Goal: Task Accomplishment & Management: Complete application form

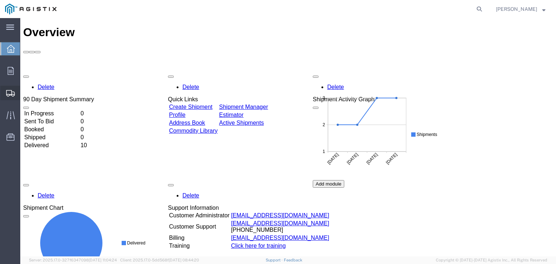
click at [25, 92] on span "Shipments" at bounding box center [22, 93] width 5 height 14
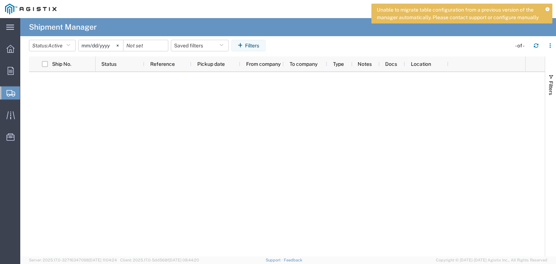
click at [0, 0] on span "Create Shipment" at bounding box center [0, 0] width 0 height 0
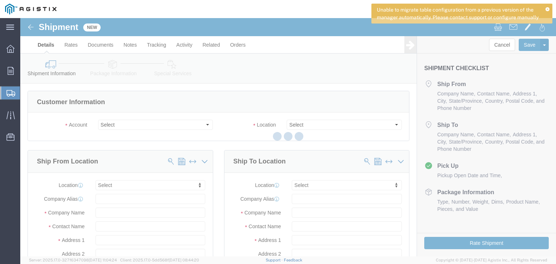
select select
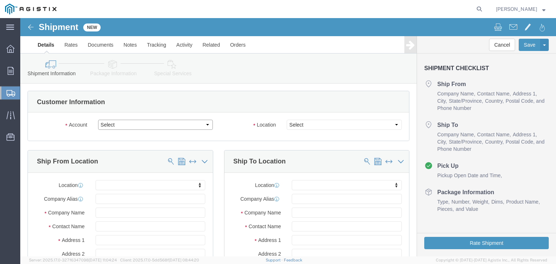
click select "Select PG&E Taihan Electric USA Ltd"
select select "9596"
click select "Select PG&E Taihan Electric USA Ltd"
select select
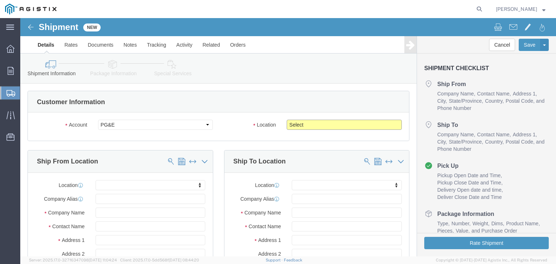
click select "Select All Others [GEOGRAPHIC_DATA] [GEOGRAPHIC_DATA] [GEOGRAPHIC_DATA] [GEOGRA…"
select select "19745"
click select "Select All Others [GEOGRAPHIC_DATA] [GEOGRAPHIC_DATA] [GEOGRAPHIC_DATA] [GEOGRA…"
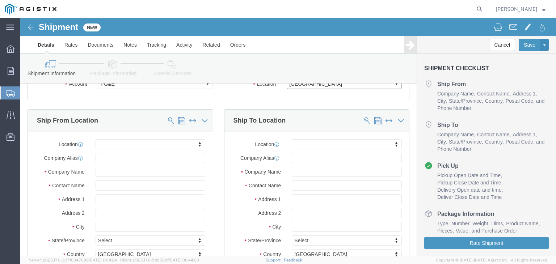
scroll to position [72, 0]
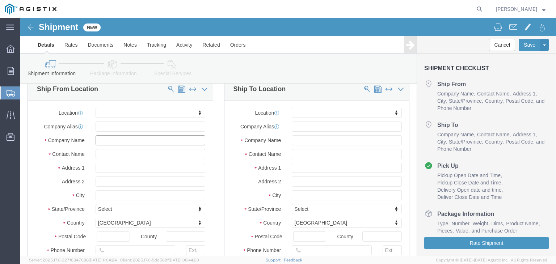
click input "text"
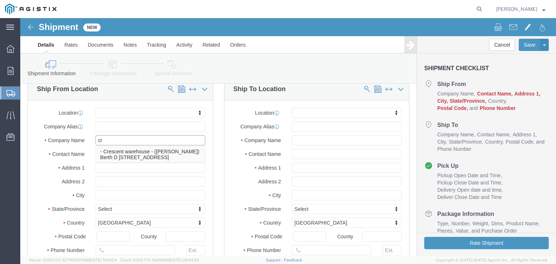
type input "cre"
click p "- Crescent warehouse - ([PERSON_NAME]) Berth D [STREET_ADDRESS]"
select select "CA"
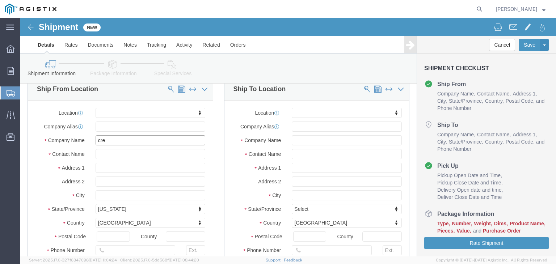
scroll to position [109, 0]
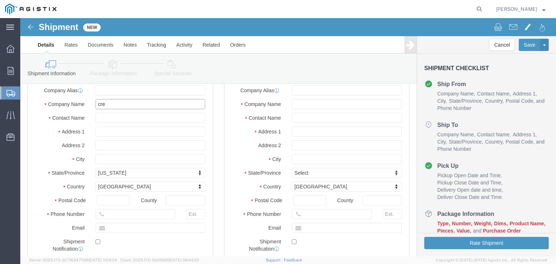
type input "Crescent warehouse"
click input "text"
type input "0"
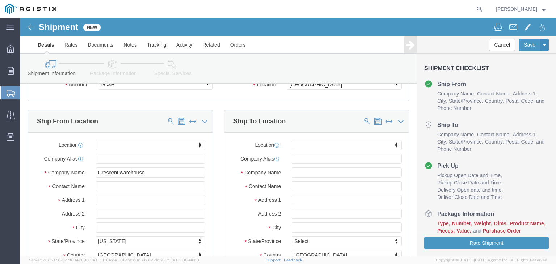
scroll to position [36, 0]
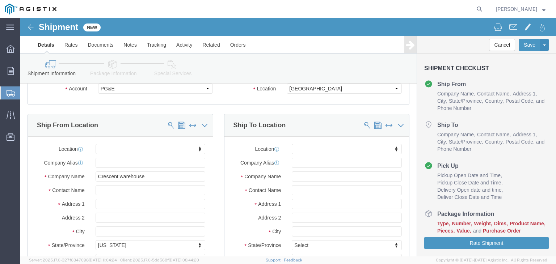
type input "5622562527"
click input "text"
type input "pg"
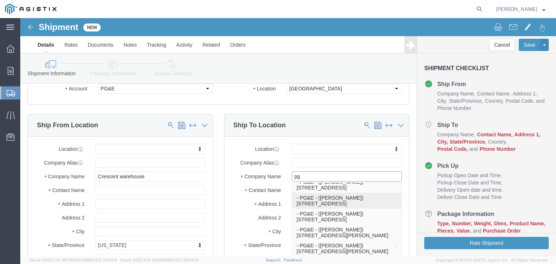
scroll to position [326, 0]
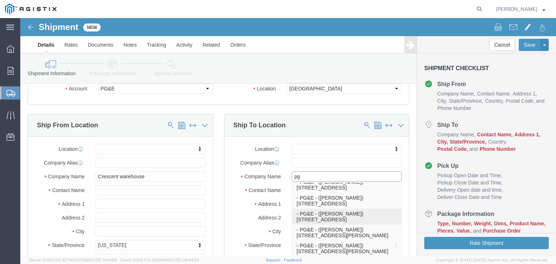
click p "- PG&E - ([PERSON_NAME]) [STREET_ADDRESS]"
select select "CA"
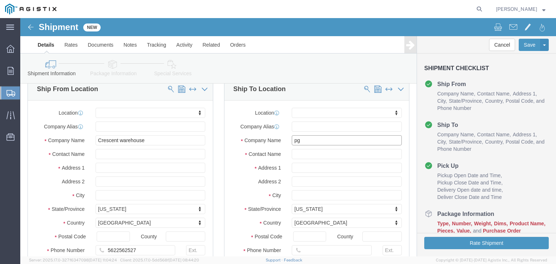
scroll to position [109, 0]
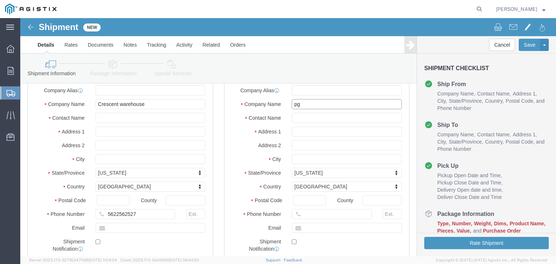
type input "PG&E"
click input "text"
type input "6"
type input "5592637163"
click input "text"
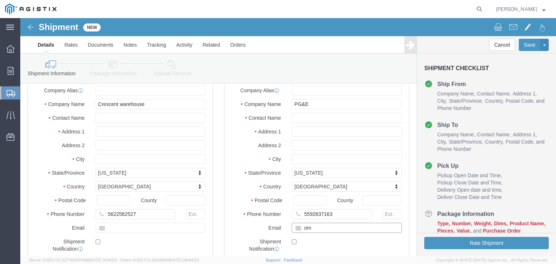
type input "m"
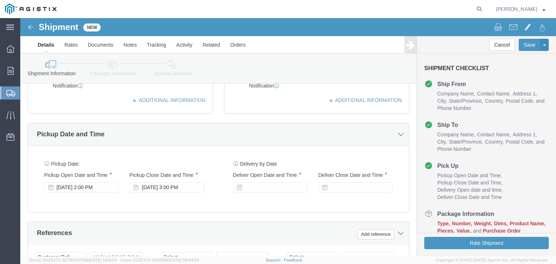
scroll to position [290, 0]
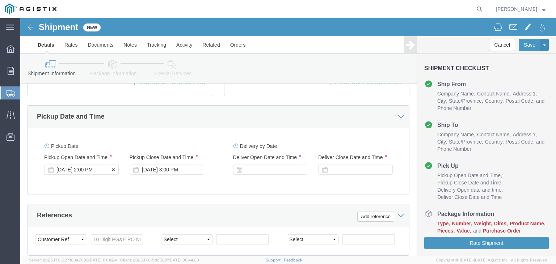
type input "[EMAIL_ADDRESS][DOMAIN_NAME]"
click div "[DATE] 2:00 PM"
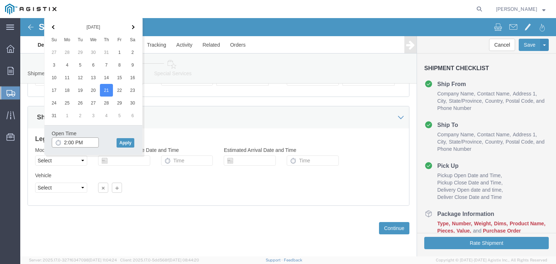
click input "2:00 PM"
type input "8:00 AM"
click button "Apply"
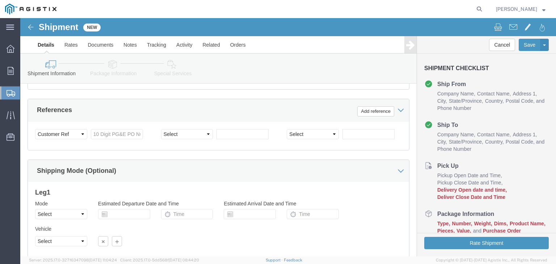
scroll to position [340, 0]
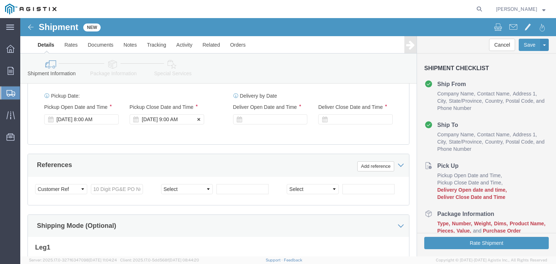
click div "[DATE] 9:00 AM"
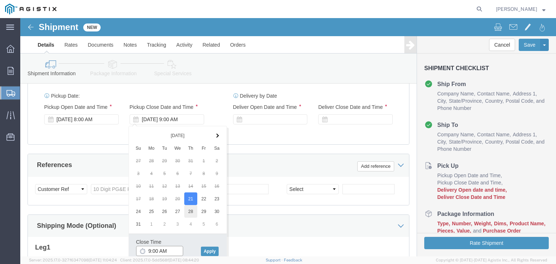
scroll to position [376, 0]
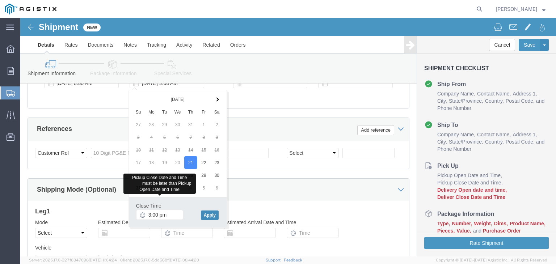
type input "3:00 PM"
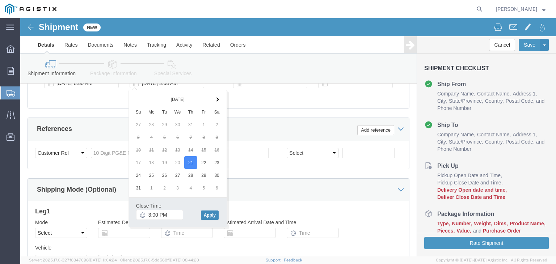
click button "Apply"
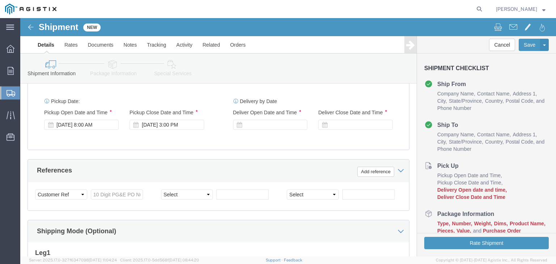
scroll to position [304, 0]
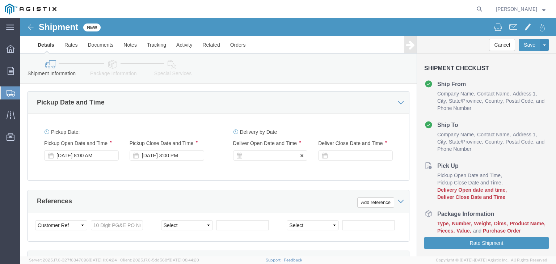
click div
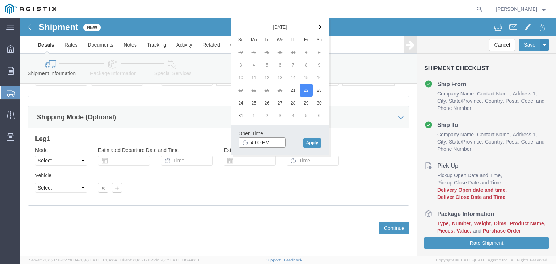
click input "4:00 PM"
type input "8:00 AM"
click button "Apply"
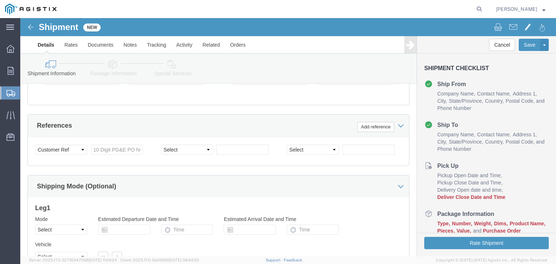
scroll to position [304, 0]
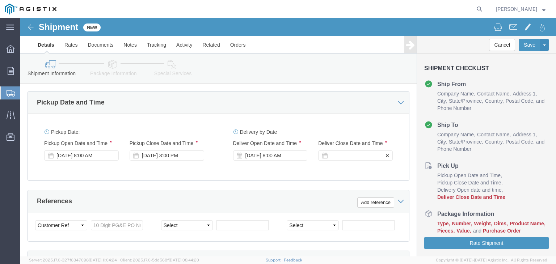
click div
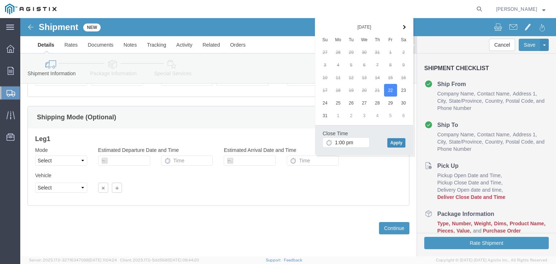
type input "1:00 PM"
click button "Apply"
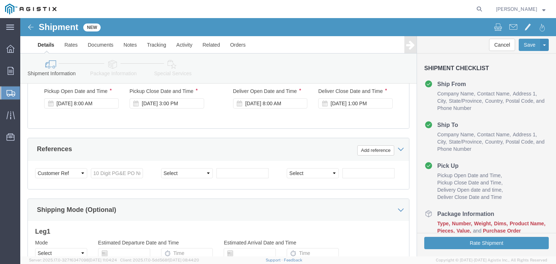
scroll to position [340, 0]
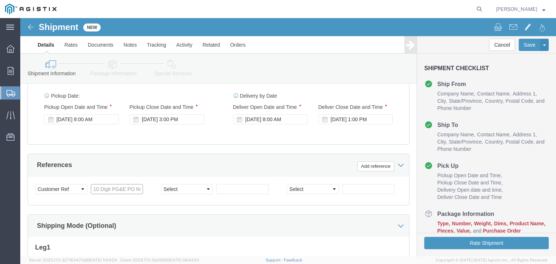
click input "text"
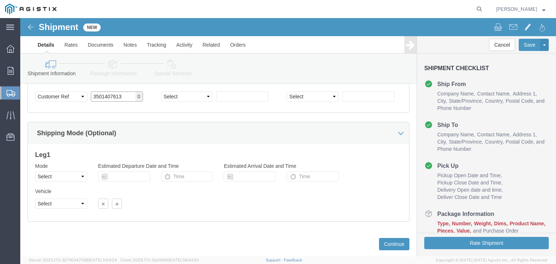
scroll to position [449, 0]
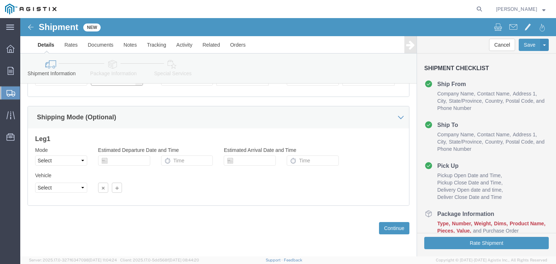
type input "3501407613"
click select "Select Air Less than Truckload Multi-Leg Ocean Freight Rail Small Parcel Truckl…"
select select "TL"
click select "Select Air Less than Truckload Multi-Leg Ocean Freight Rail Small Parcel Truckl…"
click select "Select 1-Ton (PSS) 10 Wheel 10 Yard Dump Truck 20 Yard Dump Truck Bobtail Botto…"
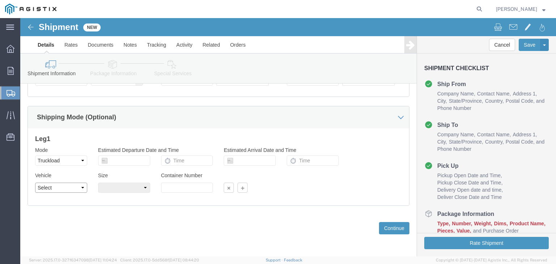
select select "FLBD"
click select "Select 1-Ton (PSS) 10 Wheel 10 Yard Dump Truck 20 Yard Dump Truck Bobtail Botto…"
click button "Continue"
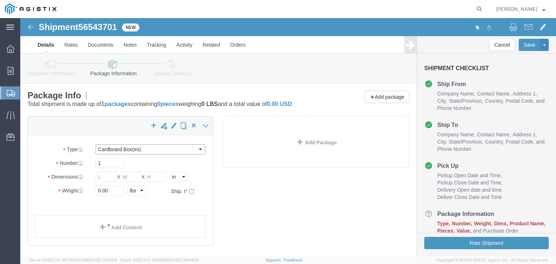
click select "Select Bulk Bundle(s) Cardboard Box(es) Carton(s) Crate(s) Drum(s) (Fiberboard)…"
select select "DRMT"
click select "Select Bulk Bundle(s) Cardboard Box(es) Carton(s) Crate(s) Drum(s) (Fiberboard)…"
click input "1"
type input "10"
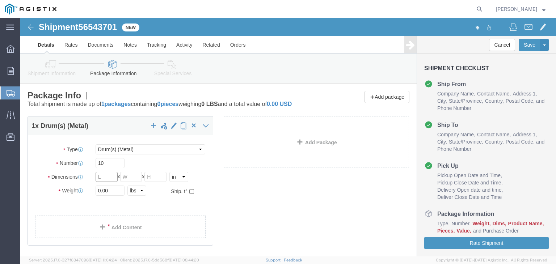
click div "Package Type Select Bulk Bundle(s) Cardboard Box(es) Carton(s) Crate(s) Drum(s)…"
type input "74.92"
type input "36.61"
type input "74.92"
click input "0.00"
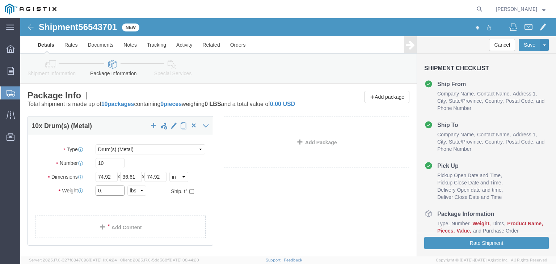
type input "0"
type input "34910"
click span
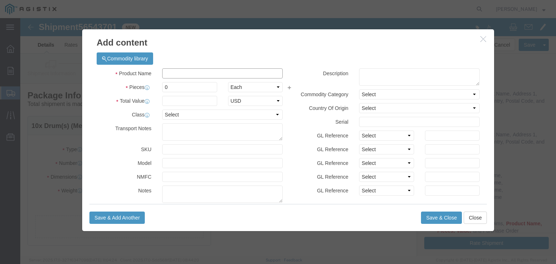
click input "text"
type input "1"
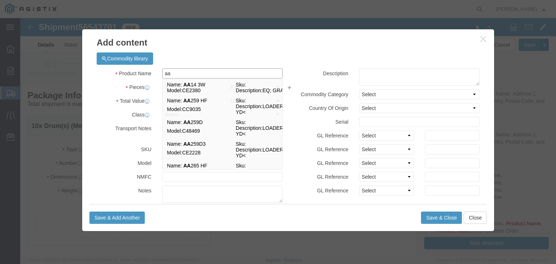
type input "a"
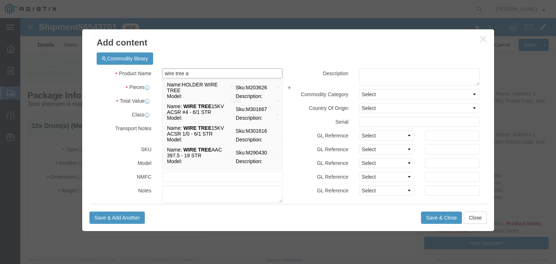
type input "wire tree aa"
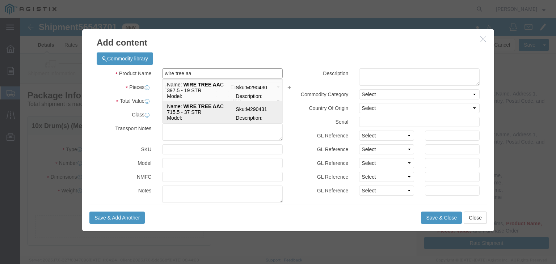
click strong "WIRE TREE AA"
select select
select select "USD"
type input "WIRE TREE AAC 715.5 - 37 STR"
type input "M290431"
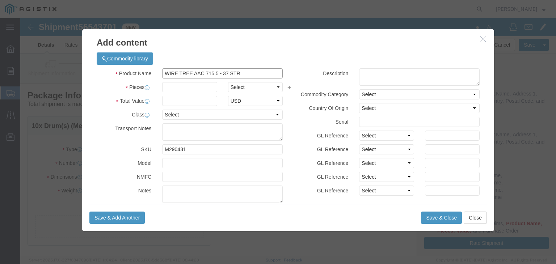
type input "WIRE TREE AAC 715.5 - 37 STR"
click input "text"
type input "25000"
click select "Select Bag Barrels 100Board Feet Bottle Box Blister Pack Carats Can Capsule Car…"
select select "FT"
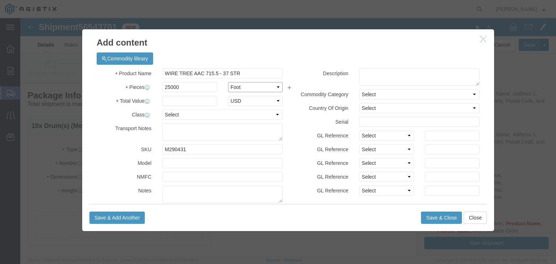
click select "Select Bag Barrels 100Board Feet Bottle Box Blister Pack Carats Can Capsule Car…"
click input "text"
type input "82000"
click button "Save & Close"
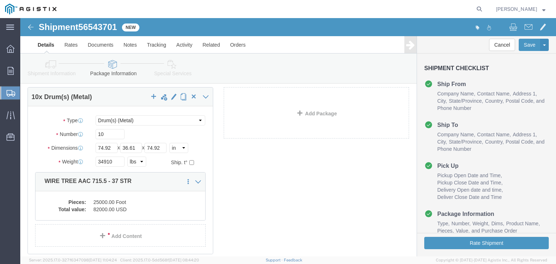
scroll to position [72, 0]
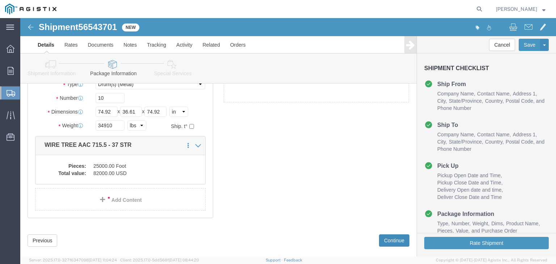
click button "Continue"
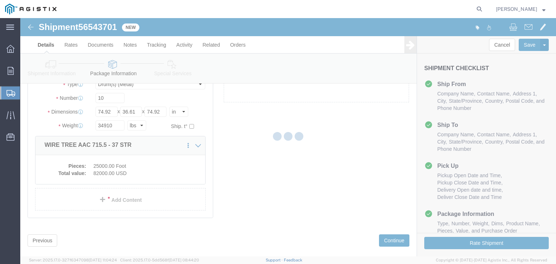
select select
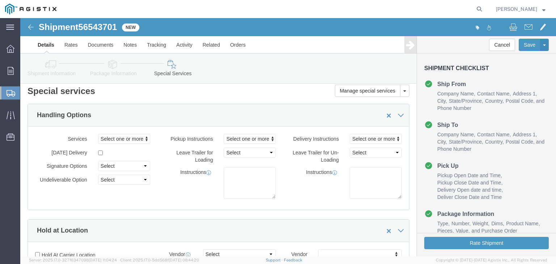
scroll to position [0, 0]
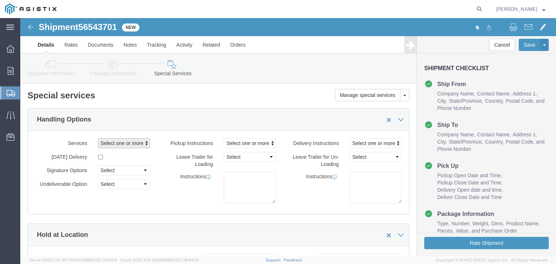
click span "Select one or more"
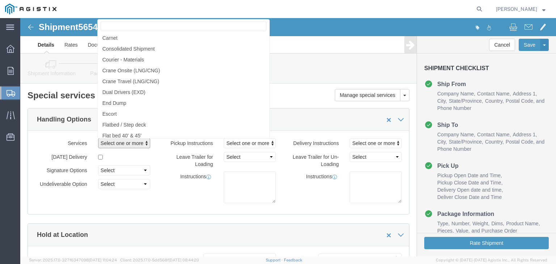
scroll to position [471, 0]
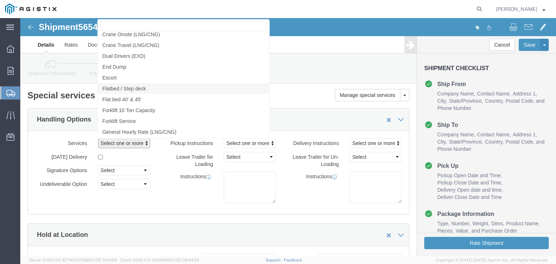
click span "Flatbed / Step deck"
select select "VEHICLE_STEP"
click div "Instructions"
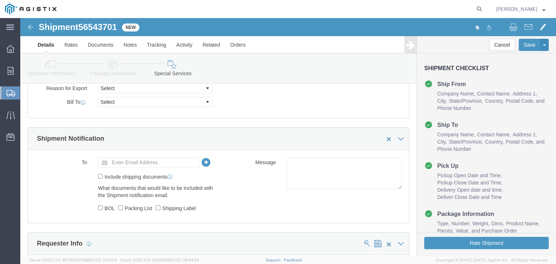
scroll to position [389, 0]
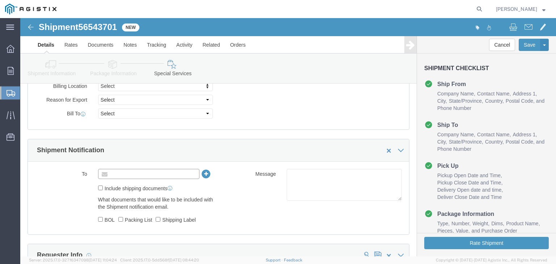
click input "text"
type input "[EMAIL_ADDRESS][DOMAIN_NAME]"
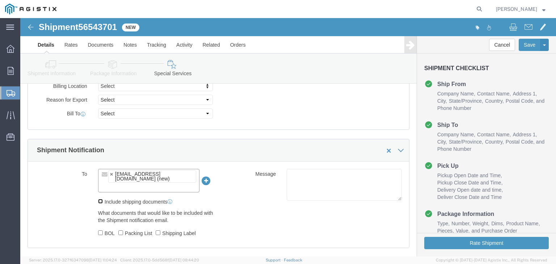
click input "Include shipping documents"
checkbox input "true"
click input "BOL"
checkbox input "true"
click input "Packing List"
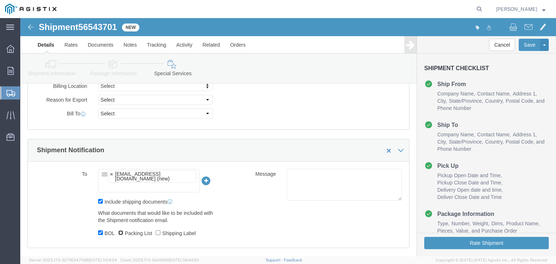
checkbox input "true"
click div "What documents that would like to be included with the Shipment notification em…"
click input "Shipping Label"
checkbox input "true"
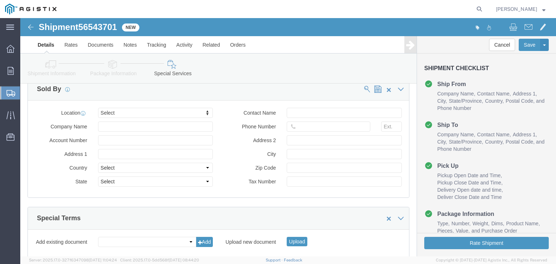
scroll to position [751, 0]
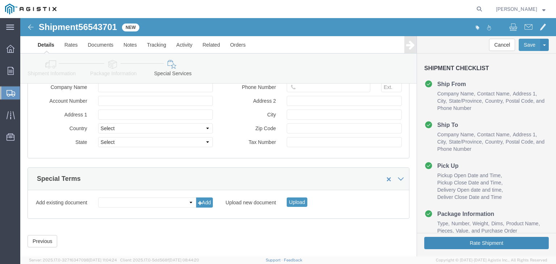
click button "Rate Shipment"
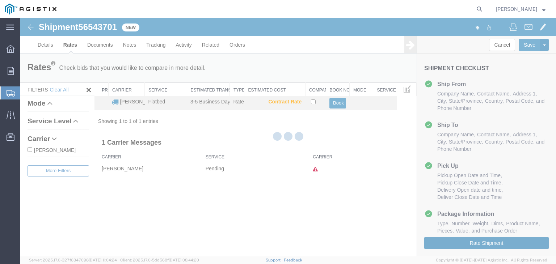
scroll to position [0, 0]
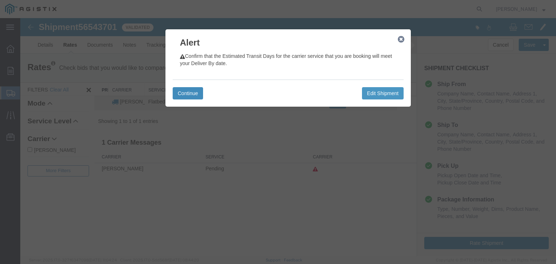
click at [189, 92] on button "Continue" at bounding box center [188, 93] width 30 height 12
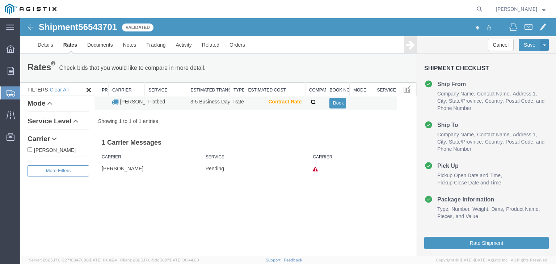
click at [312, 100] on input "checkbox" at bounding box center [313, 102] width 5 height 5
checkbox input "true"
click at [338, 102] on button "Book" at bounding box center [338, 103] width 16 height 11
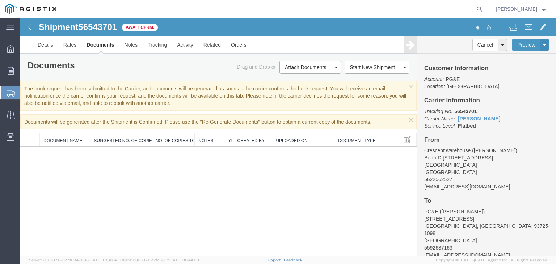
click at [0, 0] on span "Create Shipment" at bounding box center [0, 0] width 0 height 0
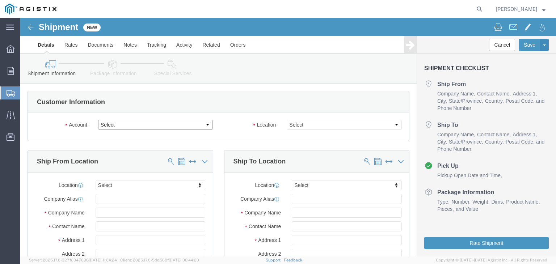
click select "Select PG&E Taihan Electric USA Ltd"
select select "9596"
click select "Select PG&E Taihan Electric USA Ltd"
select select
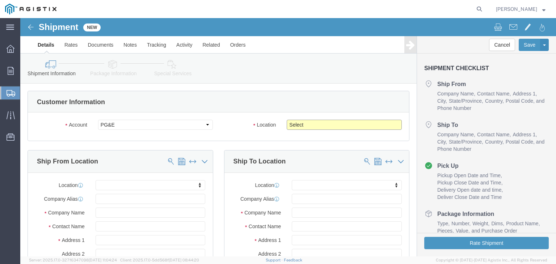
click select "Select All Others [GEOGRAPHIC_DATA] [GEOGRAPHIC_DATA] [GEOGRAPHIC_DATA] [GEOGRA…"
select select "19745"
click select "Select All Others [GEOGRAPHIC_DATA] [GEOGRAPHIC_DATA] [GEOGRAPHIC_DATA] [GEOGRA…"
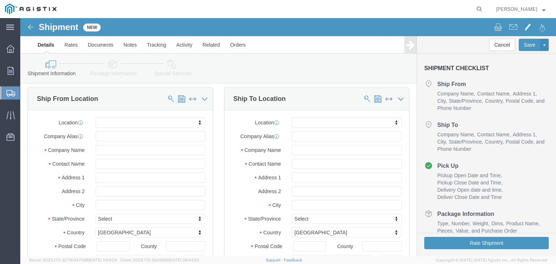
scroll to position [72, 0]
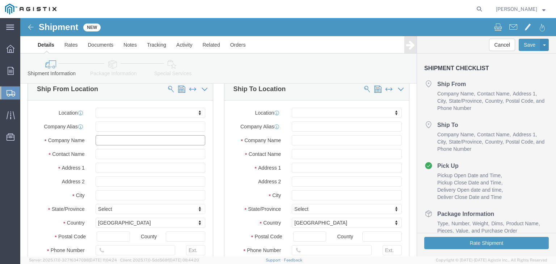
click input "text"
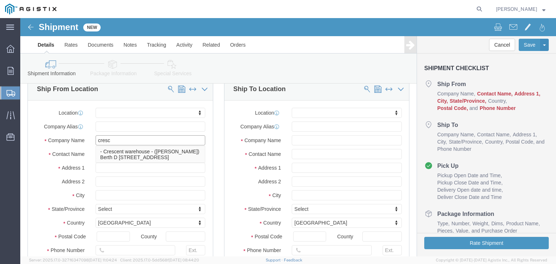
type input "cresce"
click p "- Crescent warehouse - ([PERSON_NAME]) Berth D [STREET_ADDRESS]"
select select "CA"
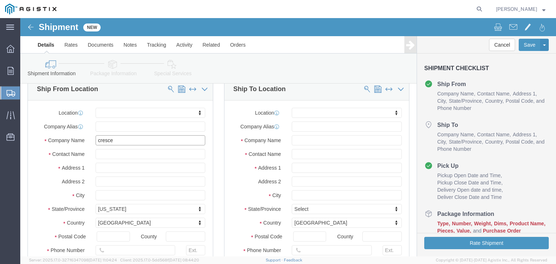
scroll to position [145, 0]
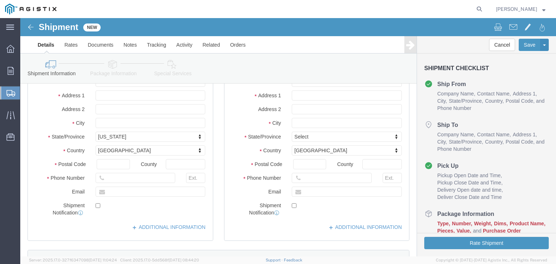
type input "Crescent warehouse"
click input "text"
drag, startPoint x: 87, startPoint y: 158, endPoint x: 152, endPoint y: 158, distance: 65.2
click input "text"
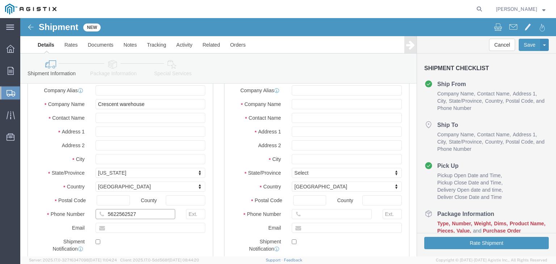
type input "5622562527"
click input "text"
type input "pg"
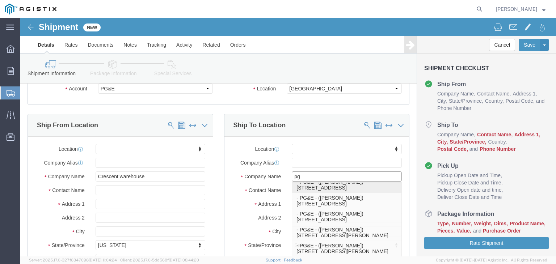
scroll to position [326, 0]
click p "- PG&E - ([PERSON_NAME]) [STREET_ADDRESS]"
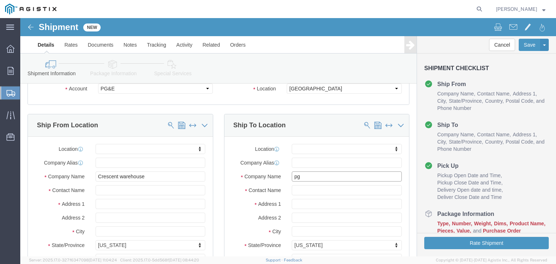
select select "CA"
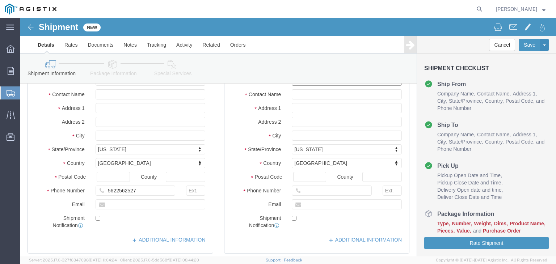
scroll to position [145, 0]
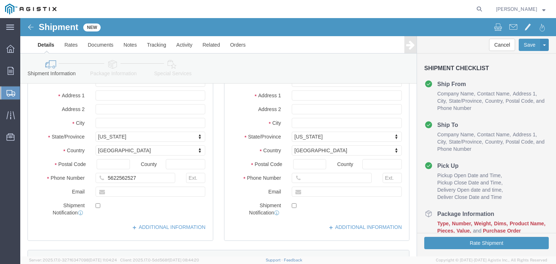
type input "PG&E"
click input "text"
type input "5592637163"
click input "text"
type input "j"
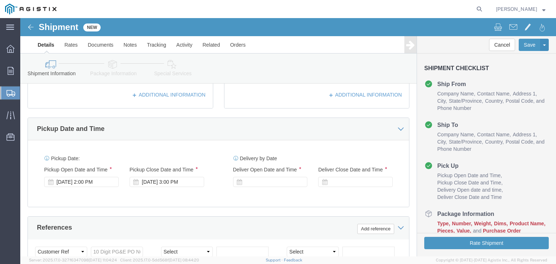
scroll to position [290, 0]
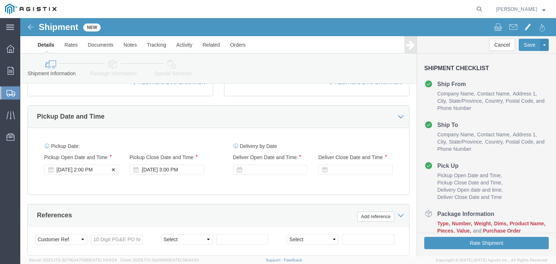
type input "[EMAIL_ADDRESS][DOMAIN_NAME]"
click div "[DATE] 2:00 PM"
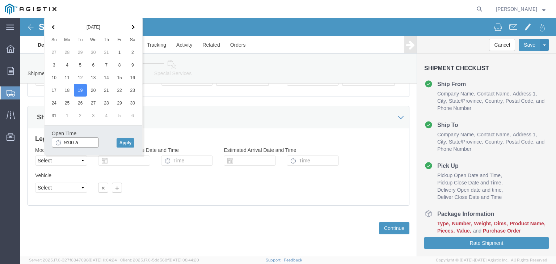
type input "9:00 am"
click button "Apply"
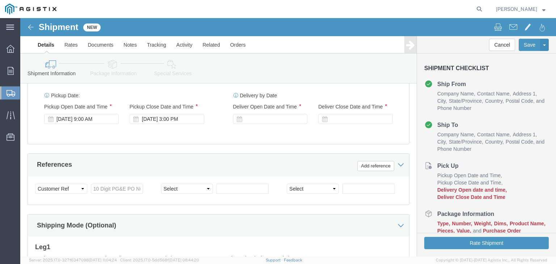
scroll to position [340, 0]
click div "[DATE] 3:00 PM"
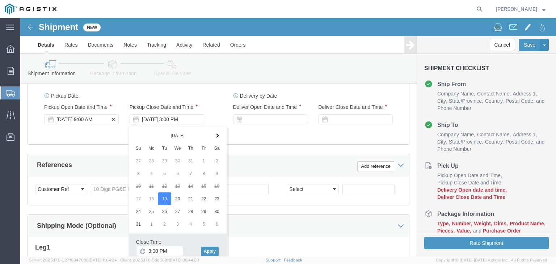
click div "[DATE] 9:00 AM"
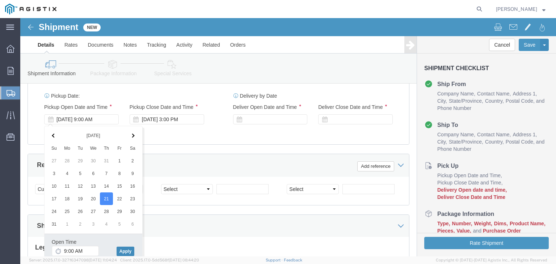
click button "Apply"
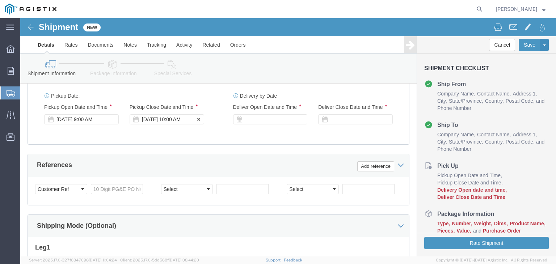
click div "[DATE] 10:00 AM"
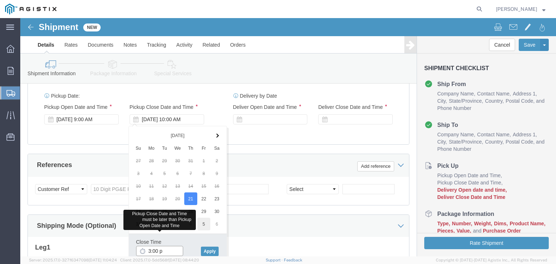
type input "3:00 pm"
click button "Apply"
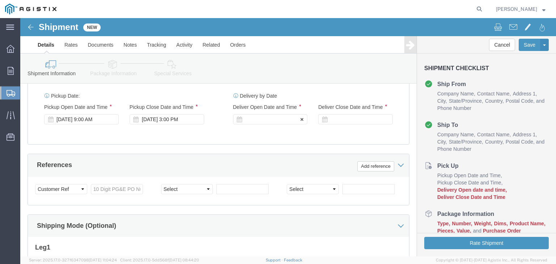
click div
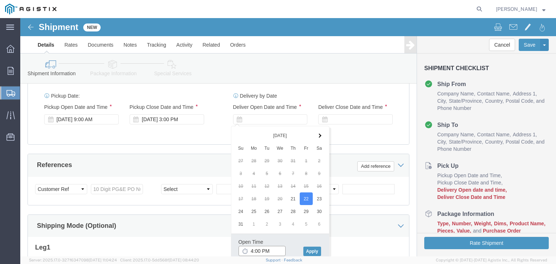
drag, startPoint x: 230, startPoint y: 232, endPoint x: 335, endPoint y: 227, distance: 105.1
click input "4:00 PM"
type input "8:00 AM"
click button "Apply"
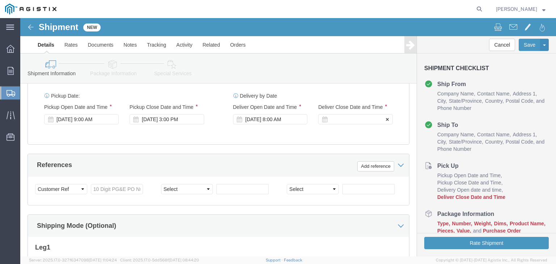
click div
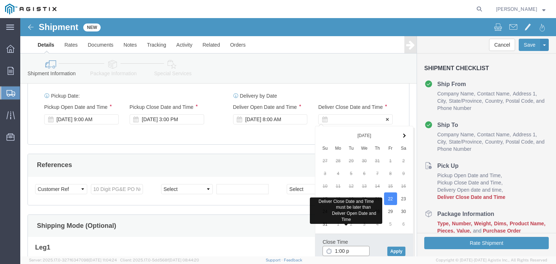
type input "1:00 pm"
click button "Apply"
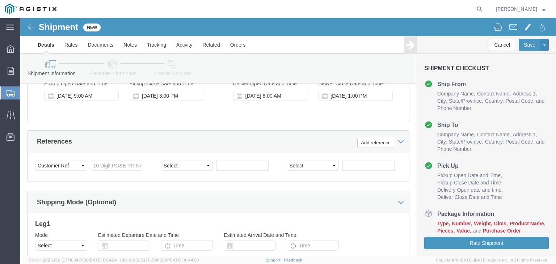
scroll to position [376, 0]
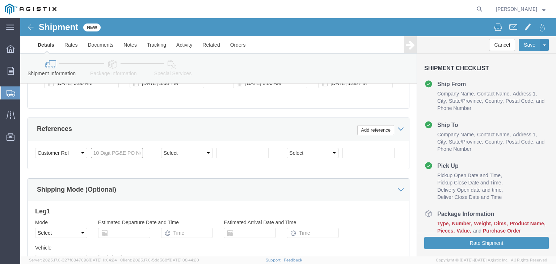
click input "text"
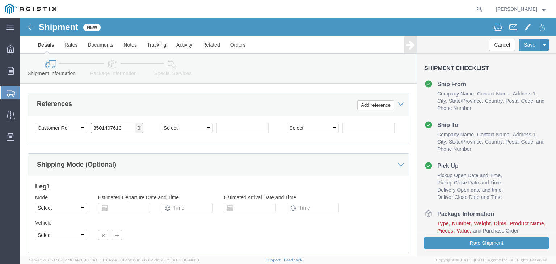
scroll to position [412, 0]
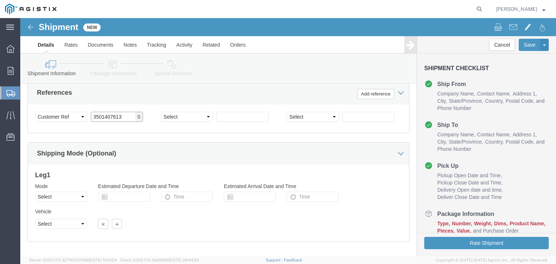
type input "3501407613"
click select "Select Air Less than Truckload Multi-Leg Ocean Freight Rail Small Parcel Truckl…"
select select "TL"
click select "Select Air Less than Truckload Multi-Leg Ocean Freight Rail Small Parcel Truckl…"
click select "Select 1-Ton (PSS) 10 Wheel 10 Yard Dump Truck 20 Yard Dump Truck Bobtail Botto…"
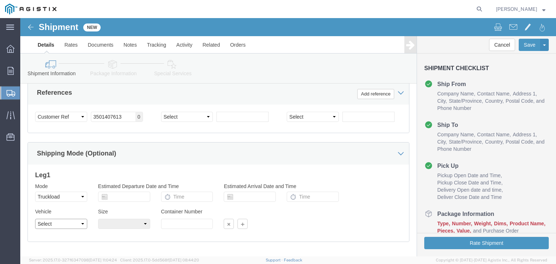
select select "FLBD"
click select "Select 1-Ton (PSS) 10 Wheel 10 Yard Dump Truck 20 Yard Dump Truck Bobtail Botto…"
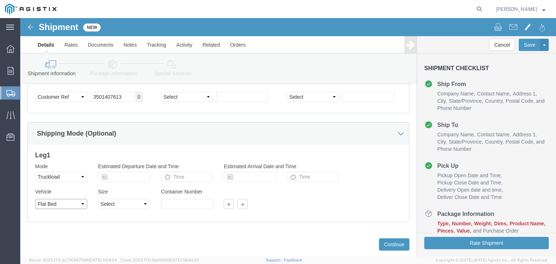
scroll to position [449, 0]
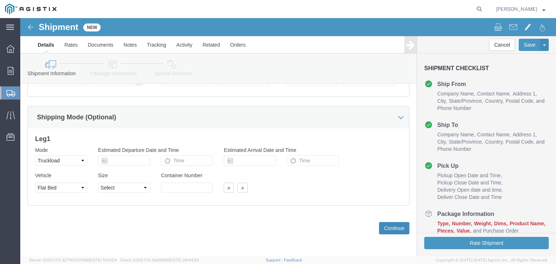
click button "Continue"
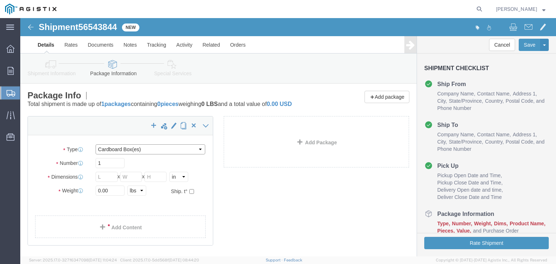
click select "Select Bulk Bundle(s) Cardboard Box(es) Carton(s) Crate(s) Drum(s) (Fiberboard)…"
select select "DRMT"
click select "Select Bulk Bundle(s) Cardboard Box(es) Carton(s) Crate(s) Drum(s) (Fiberboard)…"
click input "1"
type input "10"
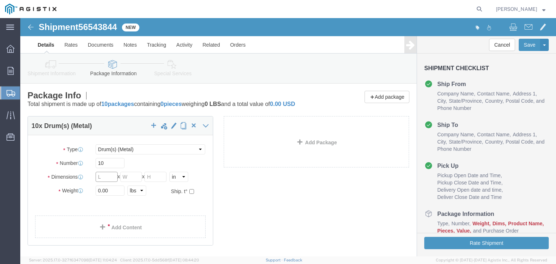
click div "Package Type Select Bulk Bundle(s) Cardboard Box(es) Carton(s) Crate(s) Drum(s)…"
type input "74.92"
type input "36.61"
type input "74.92"
click input "0.00"
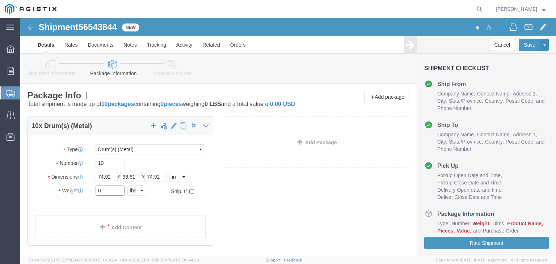
type input "0"
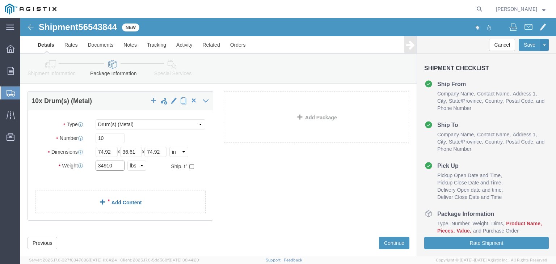
scroll to position [36, 0]
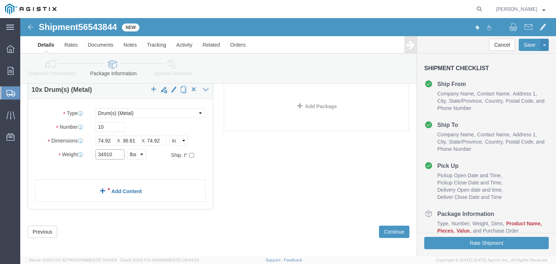
type input "34910"
click span
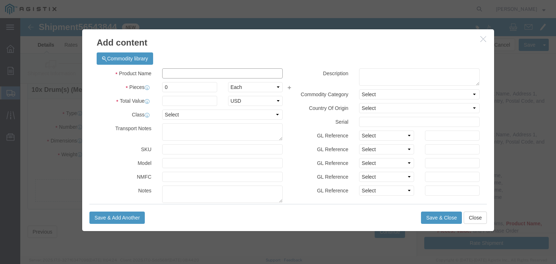
click input "text"
type input "wire tree"
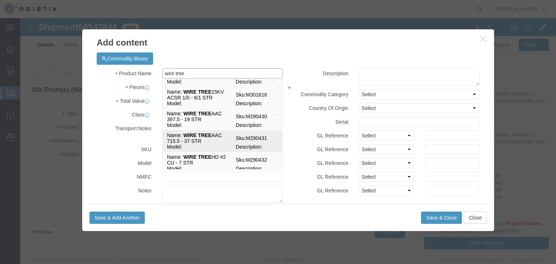
click td "Name: WIRE TREE AAC 715.5 - 37 STR"
select select
select select "USD"
type input "WIRE TREE AAC 715.5 - 37 STR"
type input "M290431"
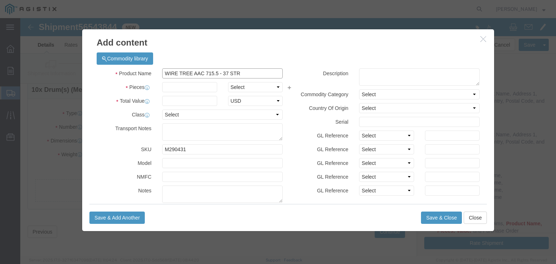
type input "WIRE TREE AAC 715.5 - 37 STR"
click input "text"
type input "25000"
click select "Select Bag Barrels 100Board Feet Bottle Box Blister Pack Carats Can Capsule Car…"
select select "FT"
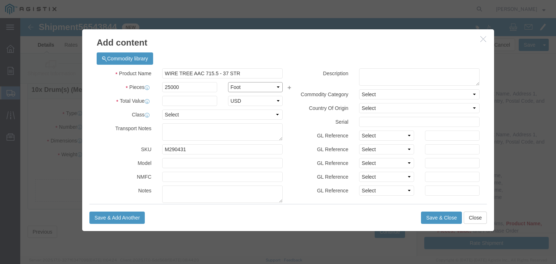
click select "Select Bag Barrels 100Board Feet Bottle Box Blister Pack Carats Can Capsule Car…"
click input "text"
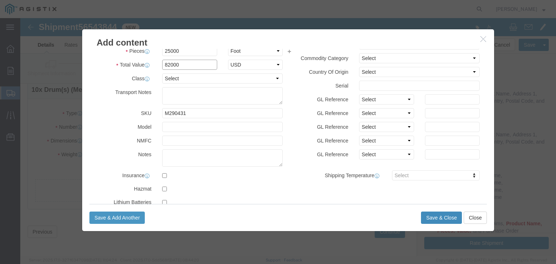
type input "82000"
click button "Save & Close"
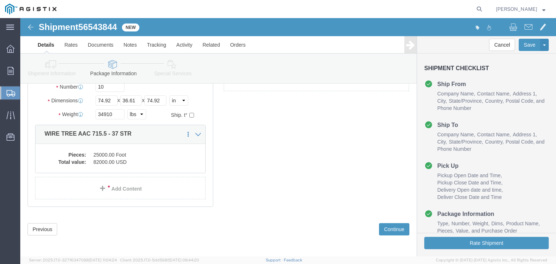
scroll to position [85, 0]
click button "Continue"
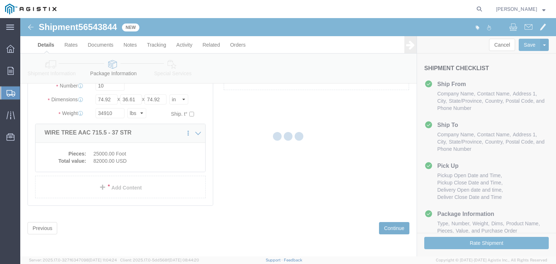
select select
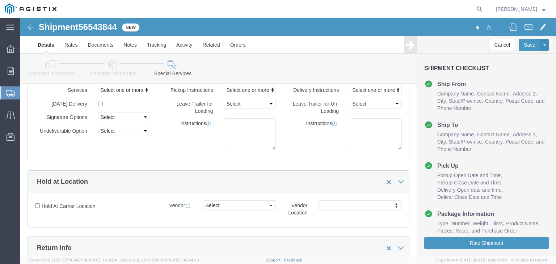
scroll to position [0, 0]
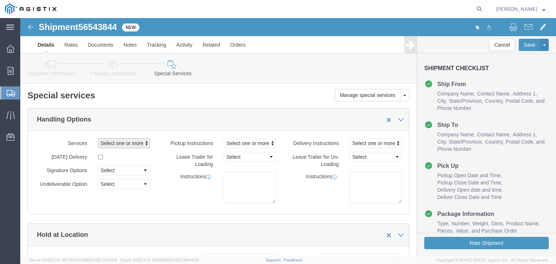
click span "Select one or more"
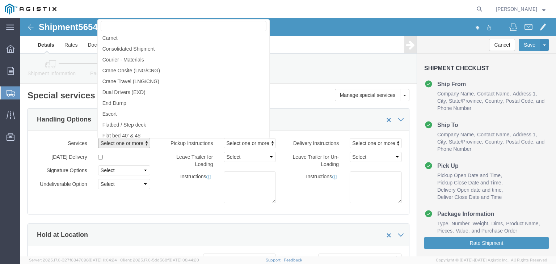
scroll to position [507, 0]
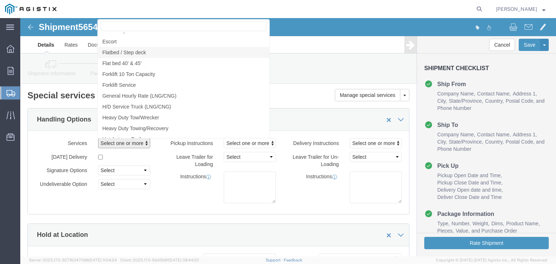
click span "Flatbed / Step deck"
select select "VEHICLE_STEP"
click div "Instructions"
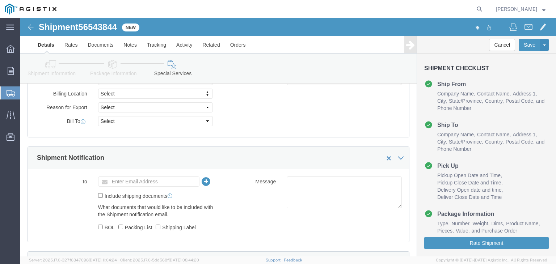
scroll to position [398, 0]
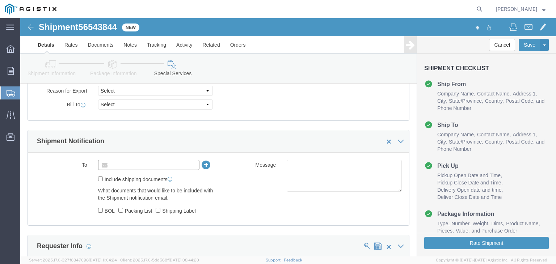
click input "text"
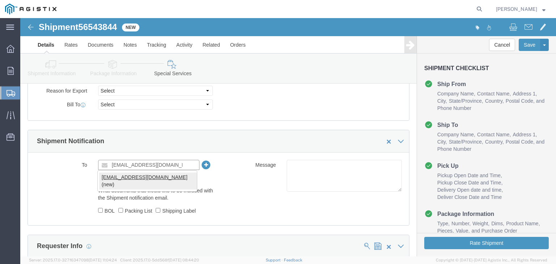
type input "[EMAIL_ADDRESS][DOMAIN_NAME]"
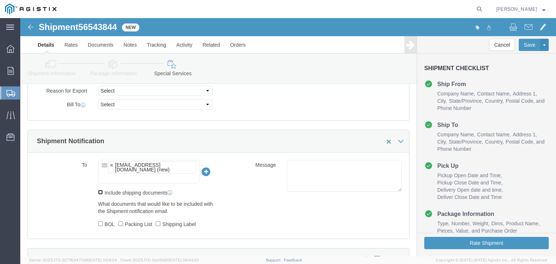
click input "Include shipping documents"
checkbox input "true"
click input "BOL"
checkbox input "true"
click input "Packing List"
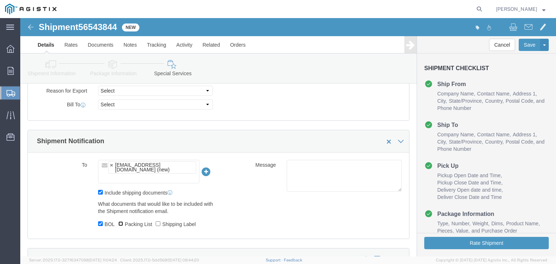
checkbox input "true"
click input "Shipping Label"
checkbox input "true"
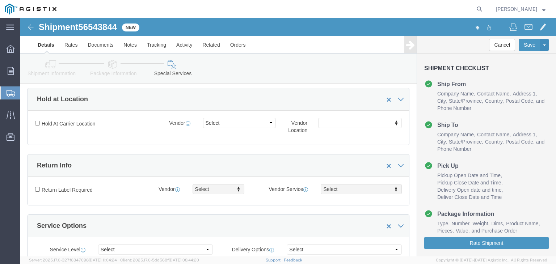
scroll to position [244, 0]
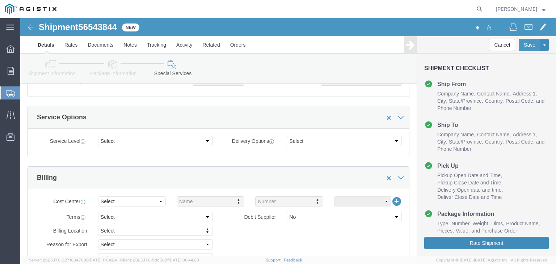
click button "Rate Shipment"
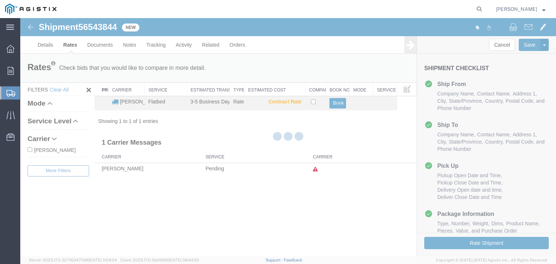
scroll to position [0, 0]
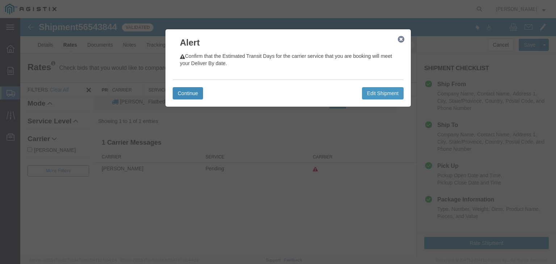
click at [191, 89] on button "Continue" at bounding box center [188, 93] width 30 height 12
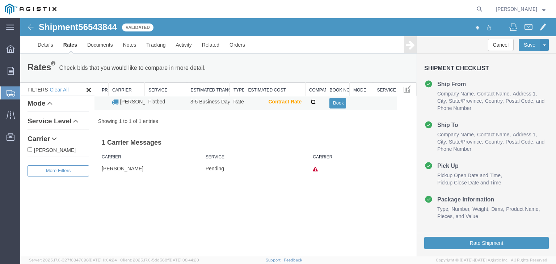
click at [311, 100] on input "checkbox" at bounding box center [313, 102] width 5 height 5
checkbox input "true"
click at [338, 102] on button "Book" at bounding box center [338, 103] width 16 height 11
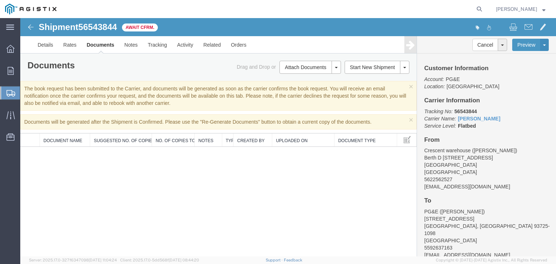
click at [0, 0] on span "Create Shipment" at bounding box center [0, 0] width 0 height 0
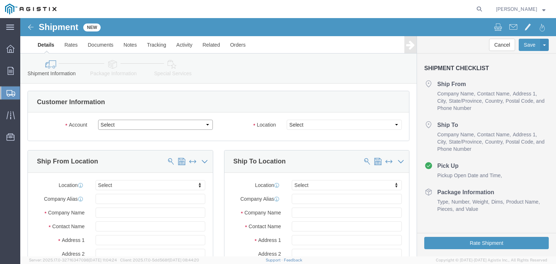
click select "Select PG&E Taihan Electric USA Ltd"
select select "9596"
click select "Select PG&E Taihan Electric USA Ltd"
select select
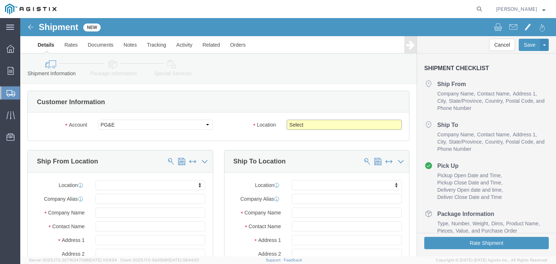
click select "Select All Others [GEOGRAPHIC_DATA] [GEOGRAPHIC_DATA] [GEOGRAPHIC_DATA] [GEOGRA…"
select select "19745"
click select "Select All Others [GEOGRAPHIC_DATA] [GEOGRAPHIC_DATA] [GEOGRAPHIC_DATA] [GEOGRA…"
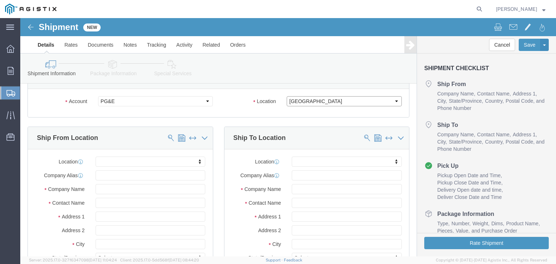
scroll to position [36, 0]
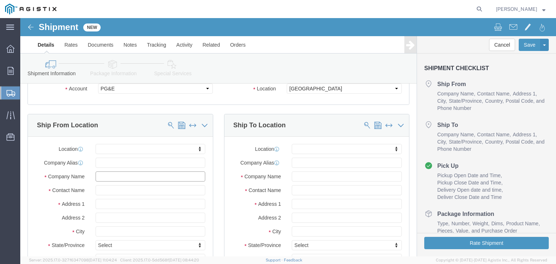
click input "text"
type input "cres"
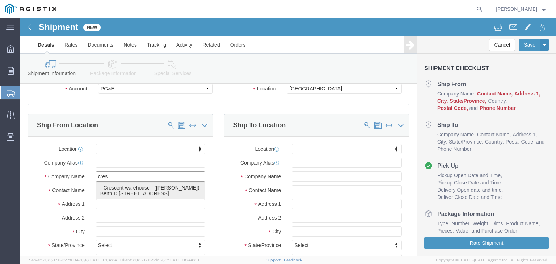
click p "- Crescent warehouse - ([PERSON_NAME]) Berth D [STREET_ADDRESS]"
select select "CA"
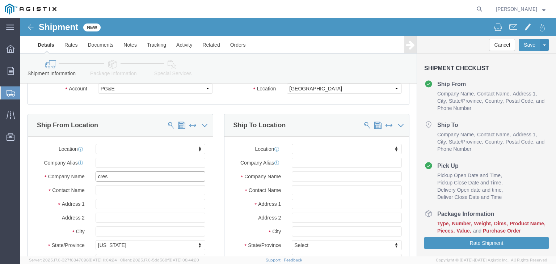
type input "Crescent warehouse"
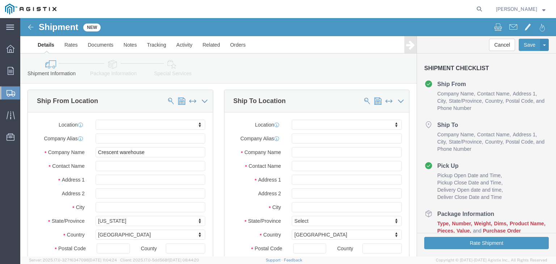
scroll to position [109, 0]
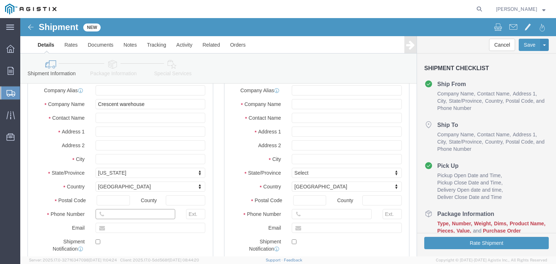
click input "text"
type input "7"
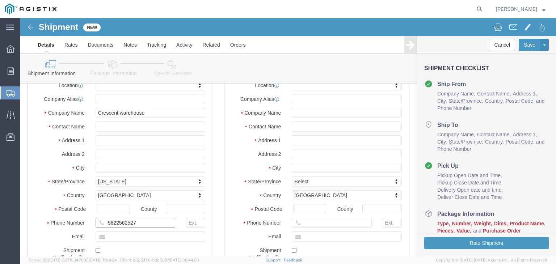
scroll to position [72, 0]
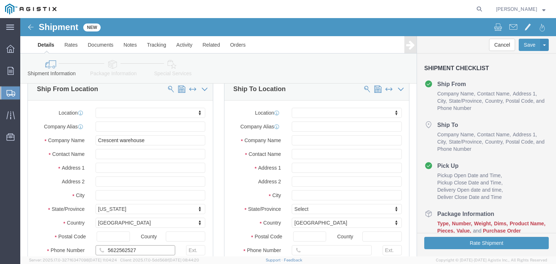
type input "5622562527"
click input "text"
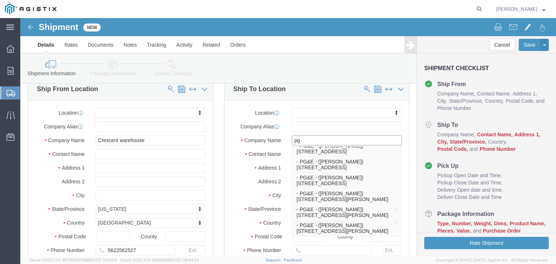
scroll to position [290, 0]
click p "- PG&E - ([PERSON_NAME]) [STREET_ADDRESS]"
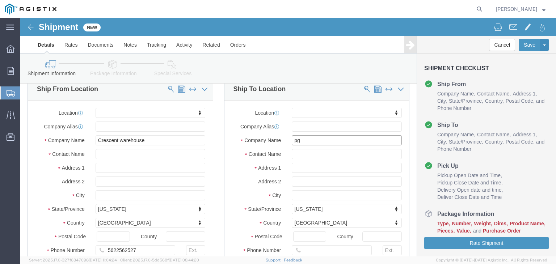
scroll to position [145, 0]
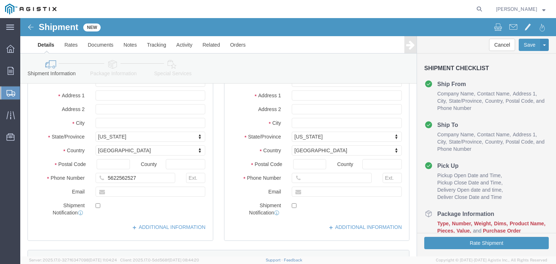
type input "PG&E"
click input "text"
type input "6"
type input "5592637163"
click input "text"
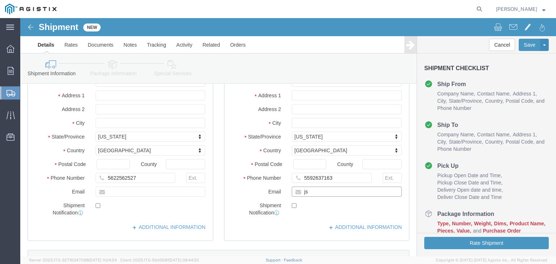
type input "j"
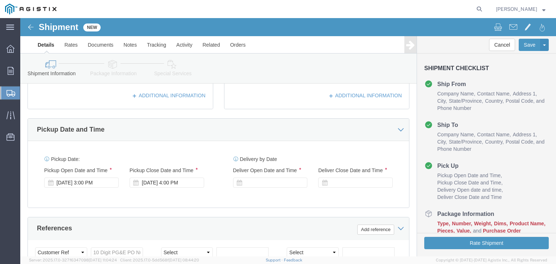
scroll to position [290, 0]
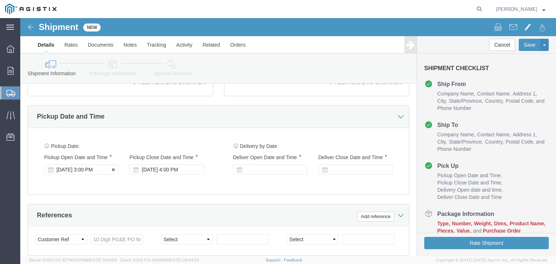
type input "[EMAIL_ADDRESS][DOMAIN_NAME]"
click div "[DATE] 3:00 PM"
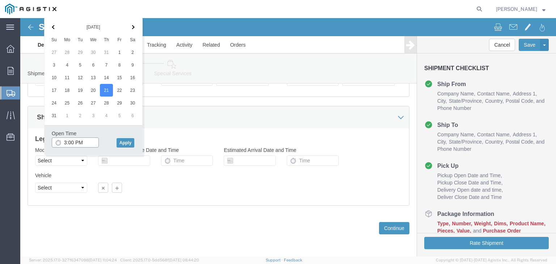
click input "3:00 PM"
type input "10:00 am"
click button "Apply"
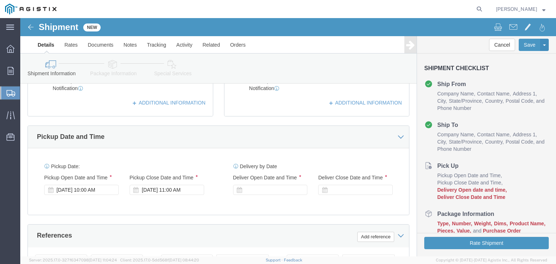
scroll to position [268, 0]
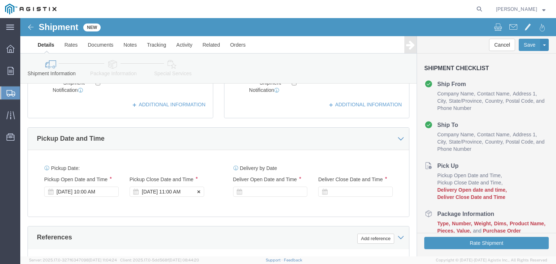
click div "[DATE] 11:00 AM"
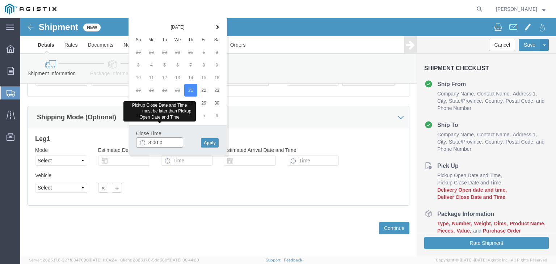
type input "3:00 pm"
click button "Apply"
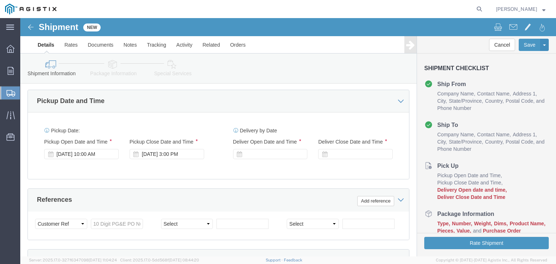
scroll to position [304, 0]
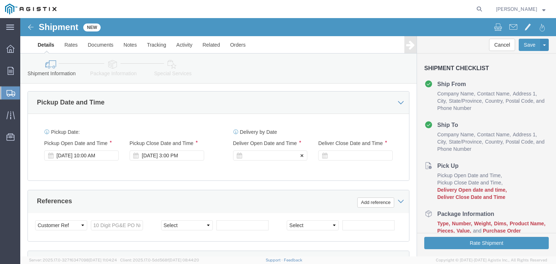
click div
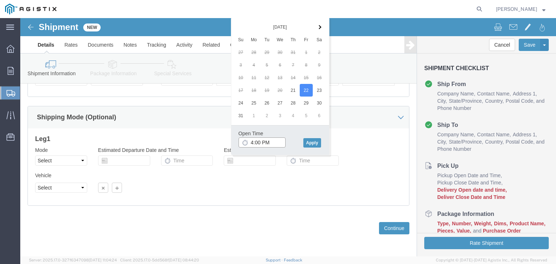
click input "4:00 PM"
type input "8:00 am"
click button "Apply"
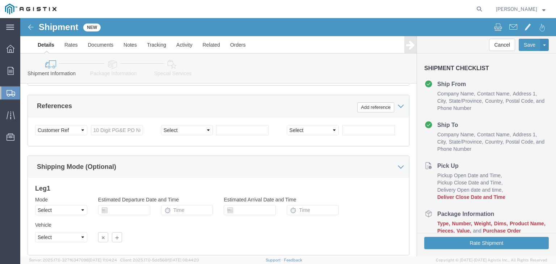
scroll to position [340, 0]
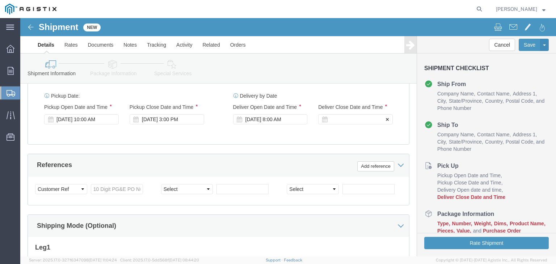
click div
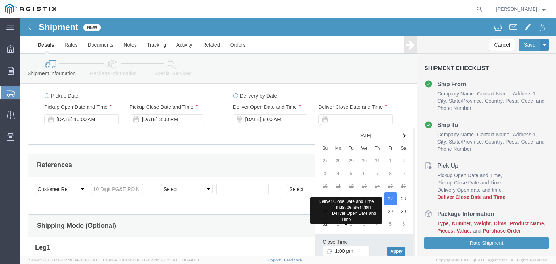
type input "1:00 PM"
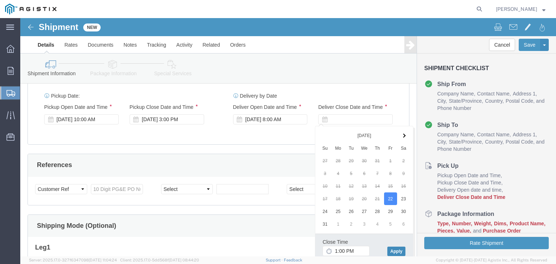
click button "Apply"
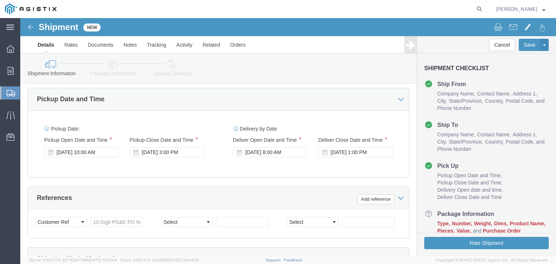
scroll to position [304, 0]
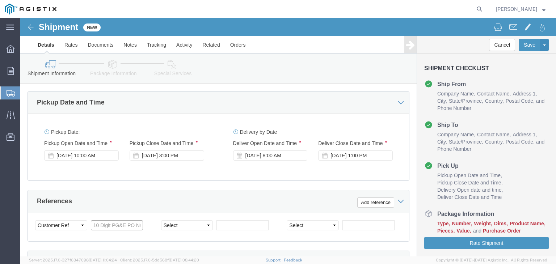
click input "text"
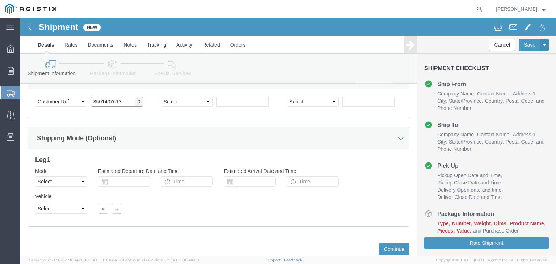
scroll to position [449, 0]
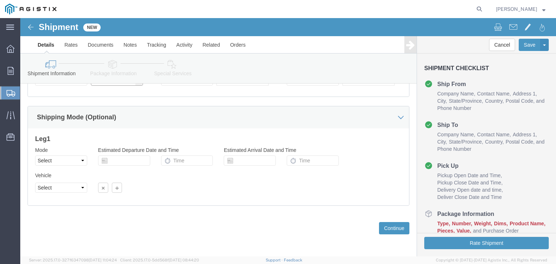
type input "3501407613"
click select "Select Air Less than Truckload Multi-Leg Ocean Freight Rail Small Parcel Truckl…"
select select "TL"
click select "Select Air Less than Truckload Multi-Leg Ocean Freight Rail Small Parcel Truckl…"
click select "Select 1-Ton (PSS) 10 Wheel 10 Yard Dump Truck 20 Yard Dump Truck Bobtail Botto…"
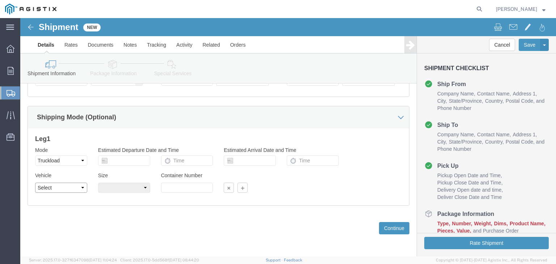
select select "FLBD"
click select "Select 1-Ton (PSS) 10 Wheel 10 Yard Dump Truck 20 Yard Dump Truck Bobtail Botto…"
click button "Continue"
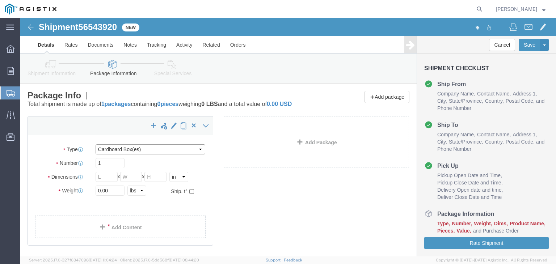
click select "Select Bulk Bundle(s) Cardboard Box(es) Carton(s) Crate(s) Drum(s) (Fiberboard)…"
select select "DRMT"
click select "Select Bulk Bundle(s) Cardboard Box(es) Carton(s) Crate(s) Drum(s) (Fiberboard)…"
click input "1"
type input "6"
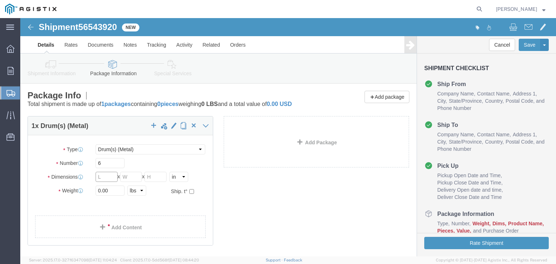
click input "text"
type input "74.92"
type input "36.61"
type input "74.92"
click input "0.00"
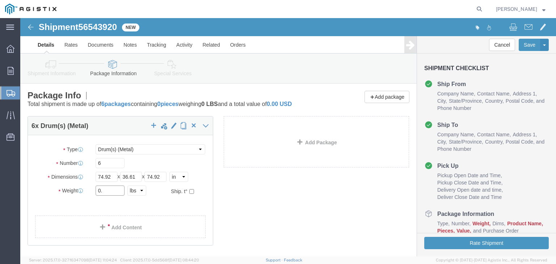
type input "0"
type input "20946"
click div "6 x Drum(s) (Metal) Package Type Select Bulk Bundle(s) Cardboard Box(es) Carton…"
click link "Add Content"
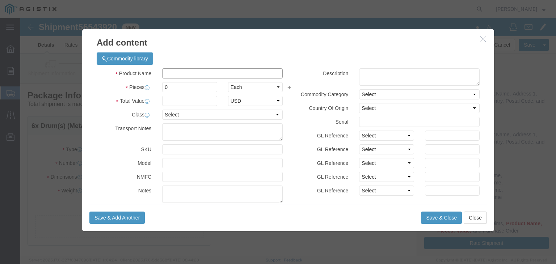
click input "text"
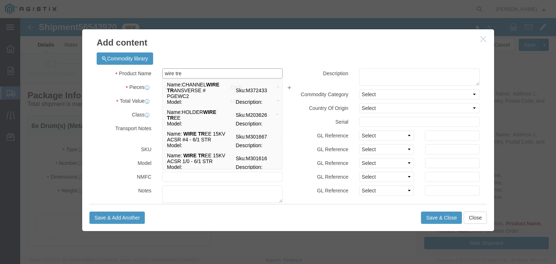
type input "wire tree"
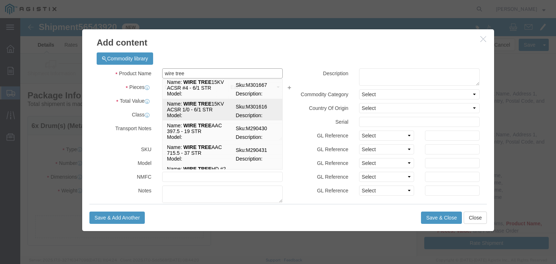
scroll to position [36, 0]
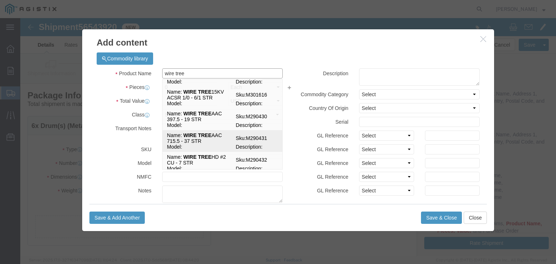
click strong "WIRE TREE"
select select
select select "USD"
type input "WIRE TREE AAC 715.5 - 37 STR"
type input "M290431"
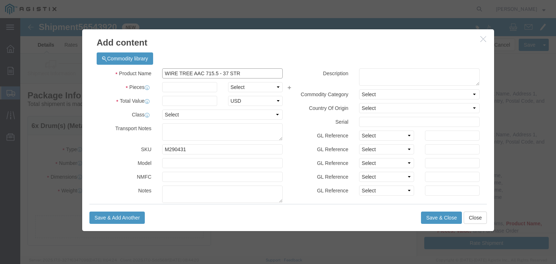
type input "WIRE TREE AAC 715.5 - 37 STR"
click input "text"
type input "15000"
click select "Select Bag Barrels 100Board Feet Bottle Box Blister Pack Carats Can Capsule Car…"
select select "FT"
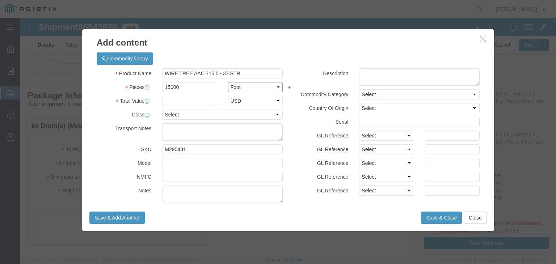
click select "Select Bag Barrels 100Board Feet Bottle Box Blister Pack Carats Can Capsule Car…"
click input "text"
type input "49200"
click button "Save & Close"
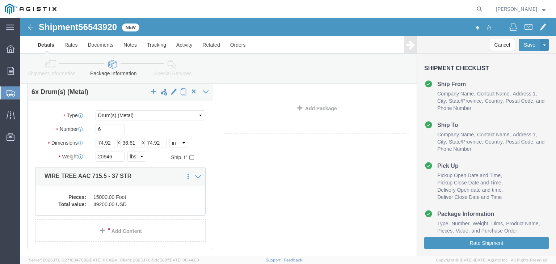
scroll to position [85, 0]
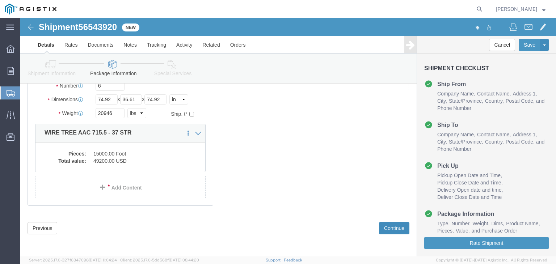
click button "Continue"
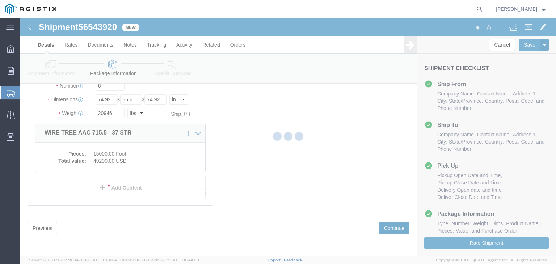
select select
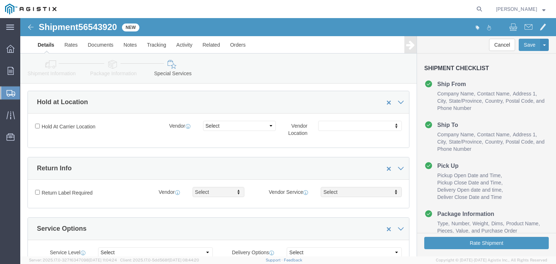
scroll to position [25, 0]
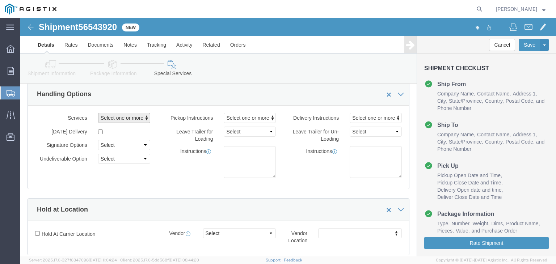
click span "Select one or more"
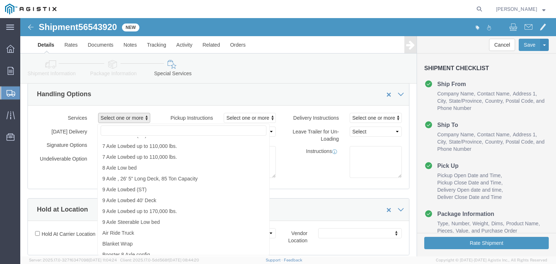
scroll to position [471, 0]
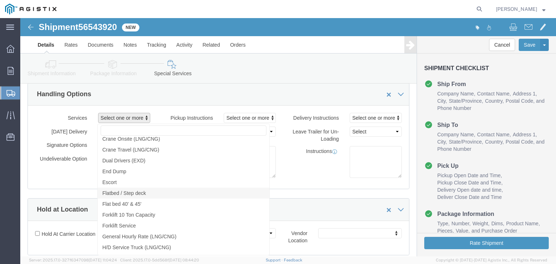
click link "Flatbed / Step deck"
select select "VEHICLE_STEP"
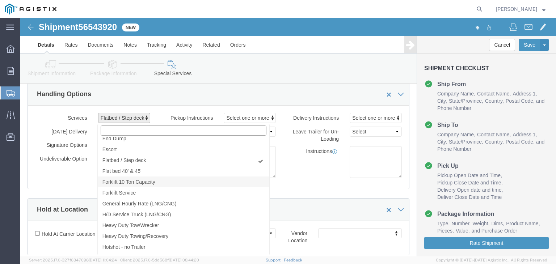
scroll to position [543, 0]
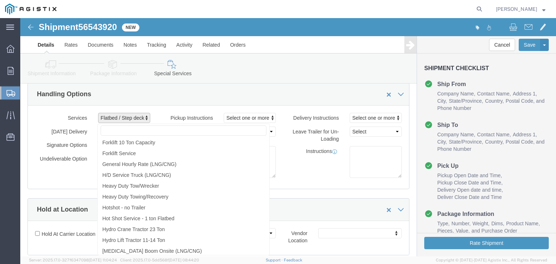
click div "Instructions"
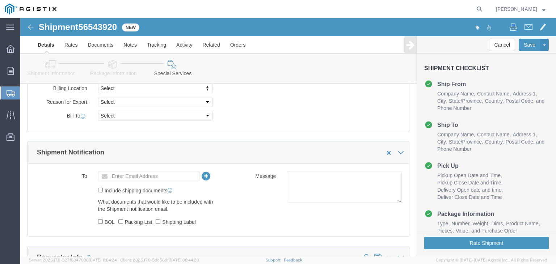
scroll to position [388, 0]
click input "text"
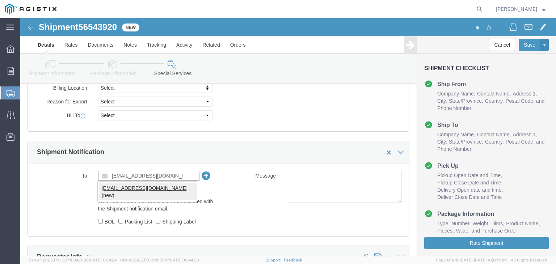
type input "[EMAIL_ADDRESS][DOMAIN_NAME]"
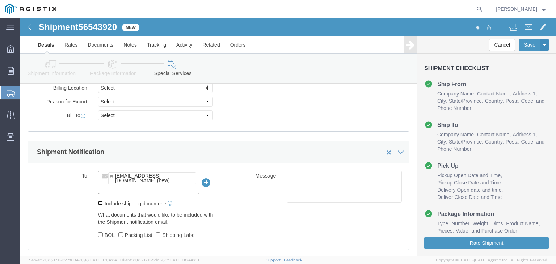
drag, startPoint x: 78, startPoint y: 172, endPoint x: 78, endPoint y: 183, distance: 10.9
click input "Include shipping documents"
checkbox input "true"
click div "What documents that would like to be included with the Shipment notification em…"
click input "BOL"
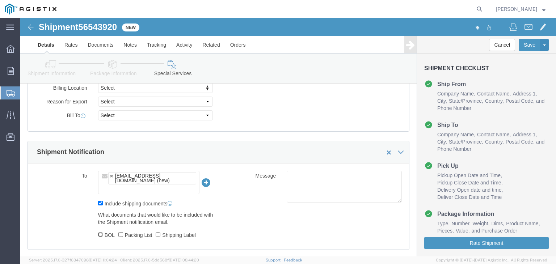
checkbox input "true"
click div "What documents that would like to be included with the Shipment notification em…"
click input "Packing List"
checkbox input "true"
click input "Shipping Label"
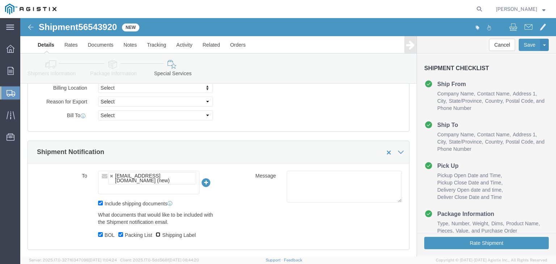
checkbox input "true"
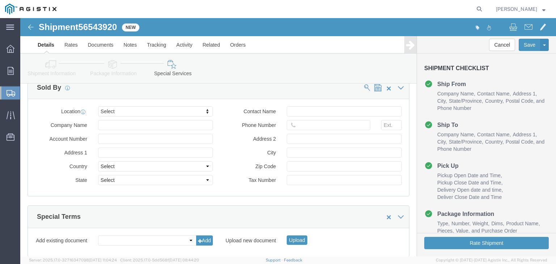
scroll to position [751, 0]
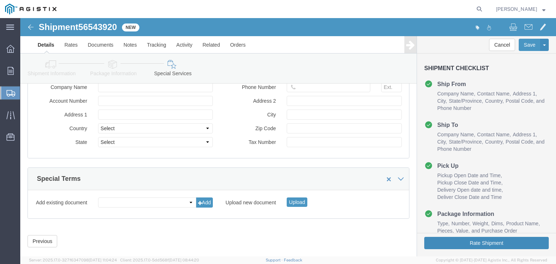
click button "Rate Shipment"
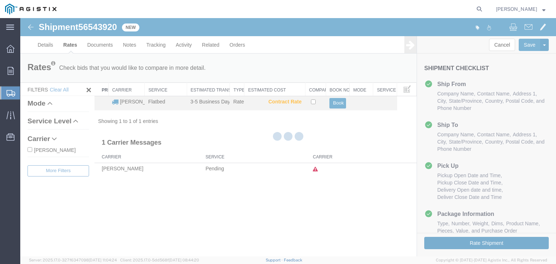
scroll to position [0, 0]
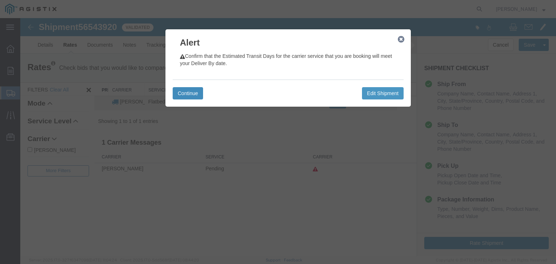
click at [183, 92] on button "Continue" at bounding box center [188, 93] width 30 height 12
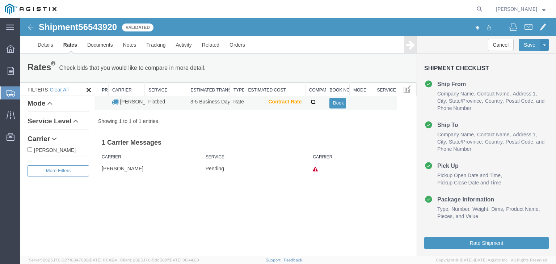
click at [313, 101] on input "checkbox" at bounding box center [313, 102] width 5 height 5
checkbox input "true"
click at [340, 103] on button "Book" at bounding box center [338, 103] width 16 height 11
